Goal: Information Seeking & Learning: Compare options

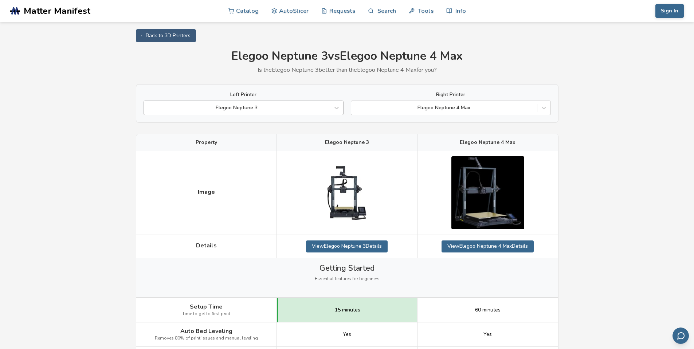
click at [279, 107] on div at bounding box center [237, 107] width 179 height 7
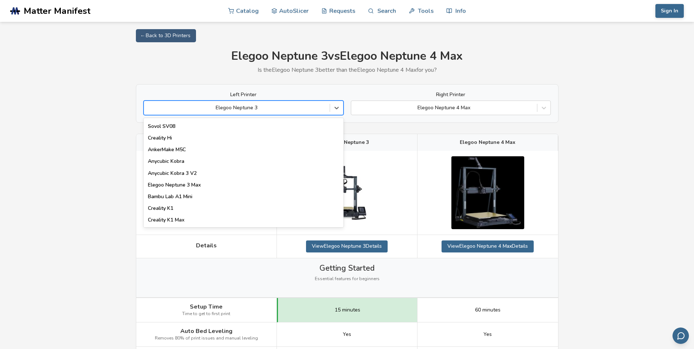
scroll to position [93, 0]
click at [203, 185] on div "Elegoo Neptune 3 Max" at bounding box center [244, 185] width 200 height 12
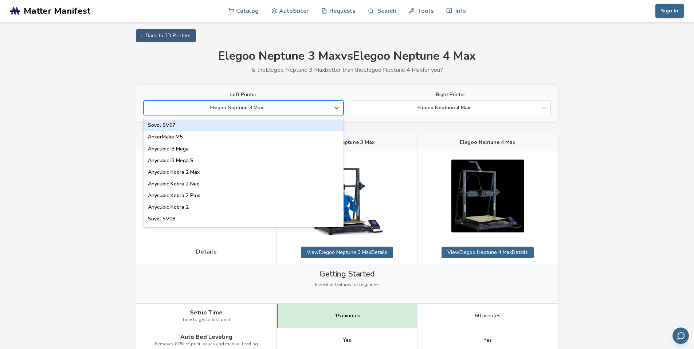
click at [303, 104] on div "Elegoo Neptune 3 Max" at bounding box center [237, 108] width 186 height 10
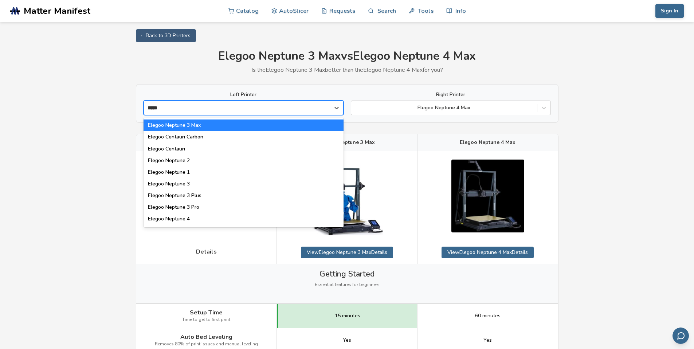
type input "******"
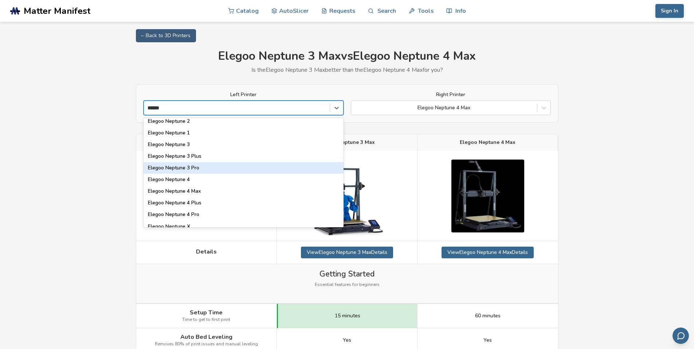
scroll to position [46, 0]
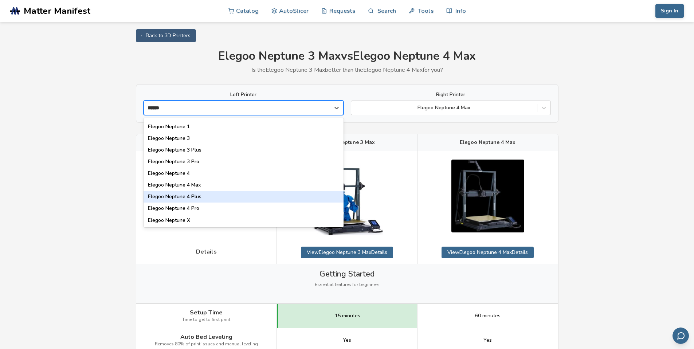
click at [201, 198] on div "Elegoo Neptune 4 Plus" at bounding box center [244, 197] width 200 height 12
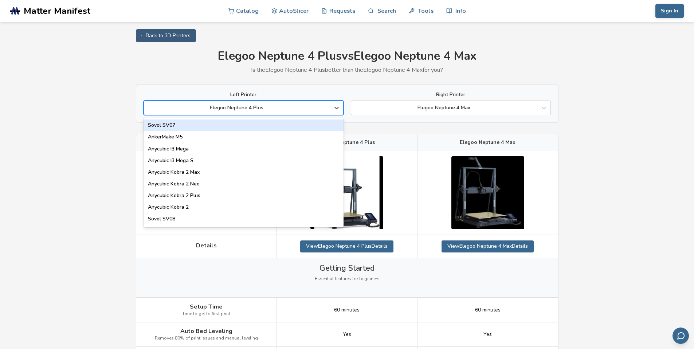
click at [202, 106] on div at bounding box center [237, 107] width 179 height 7
type input "******"
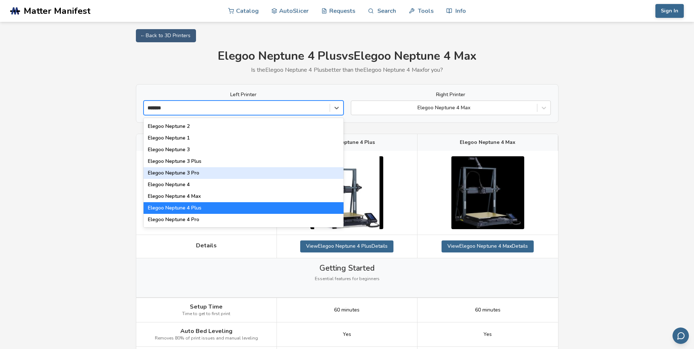
scroll to position [35, 0]
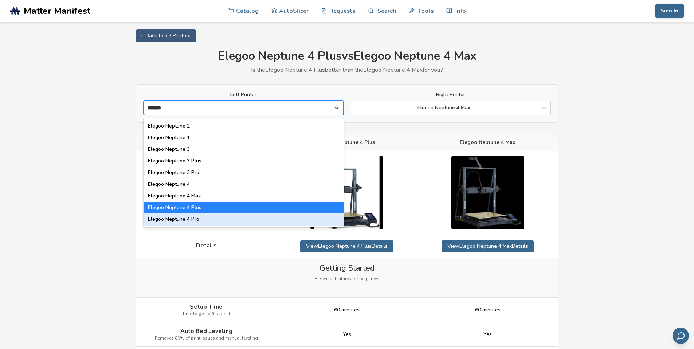
click at [174, 222] on div "Elegoo Neptune 4 Pro" at bounding box center [244, 220] width 200 height 12
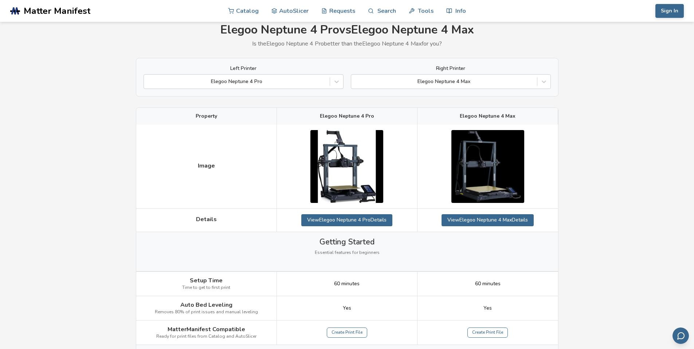
scroll to position [26, 0]
